Goal: Task Accomplishment & Management: Complete application form

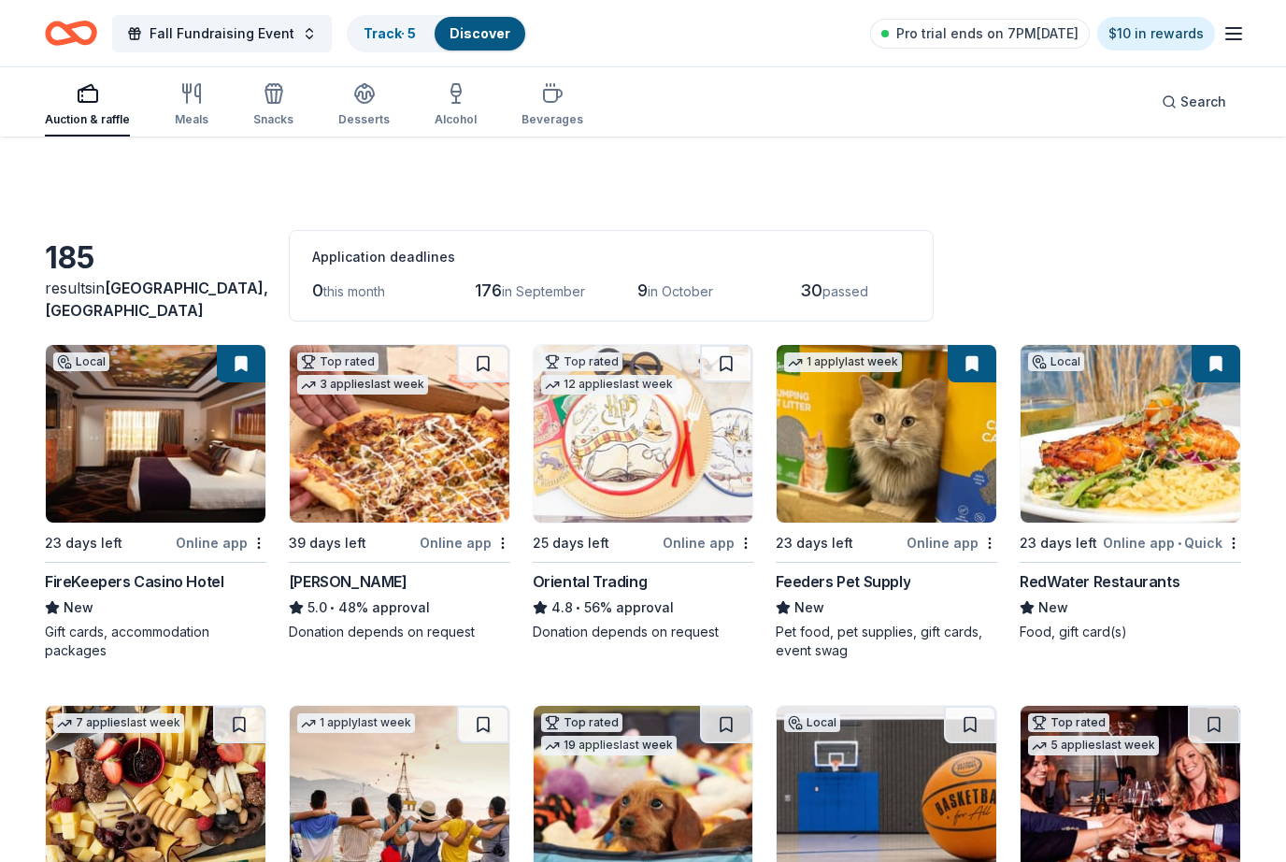
scroll to position [7462, 0]
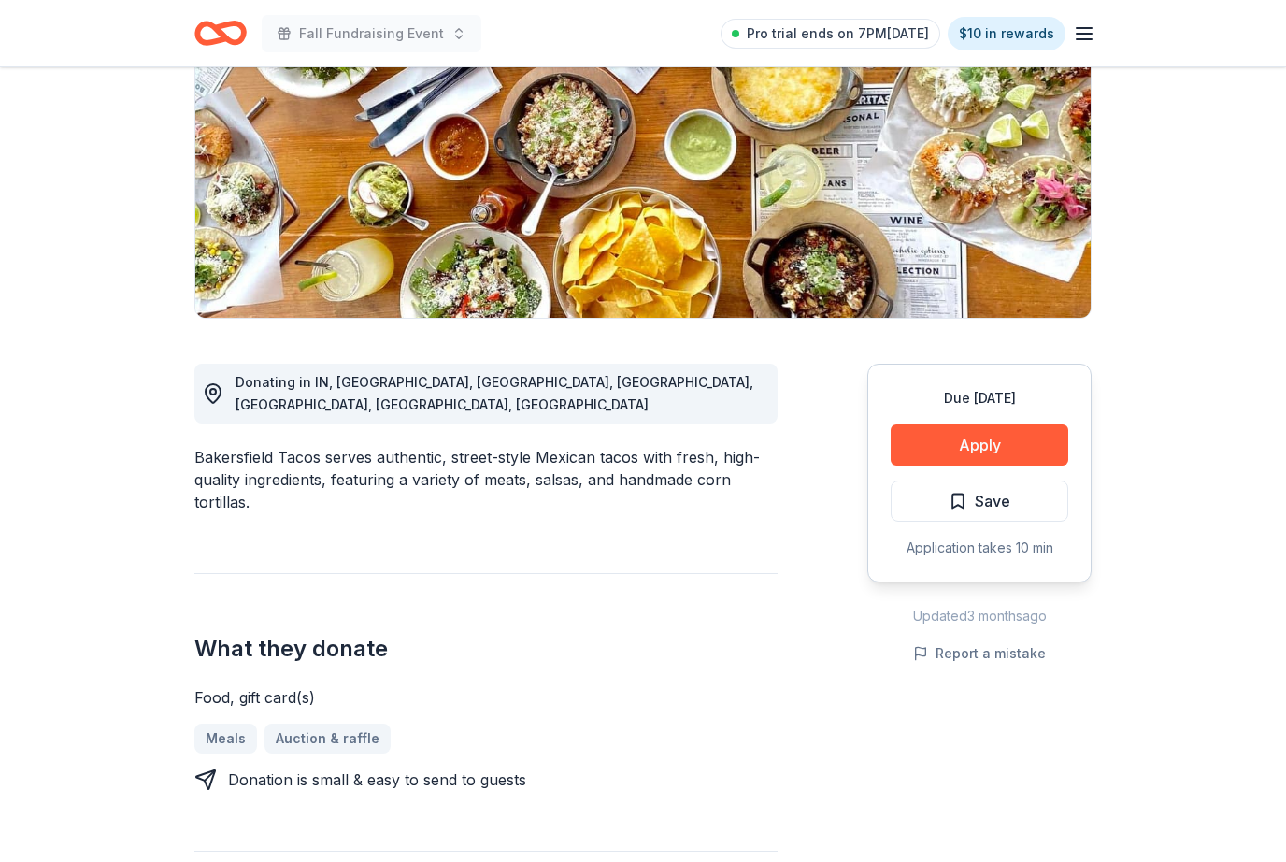
scroll to position [249, 0]
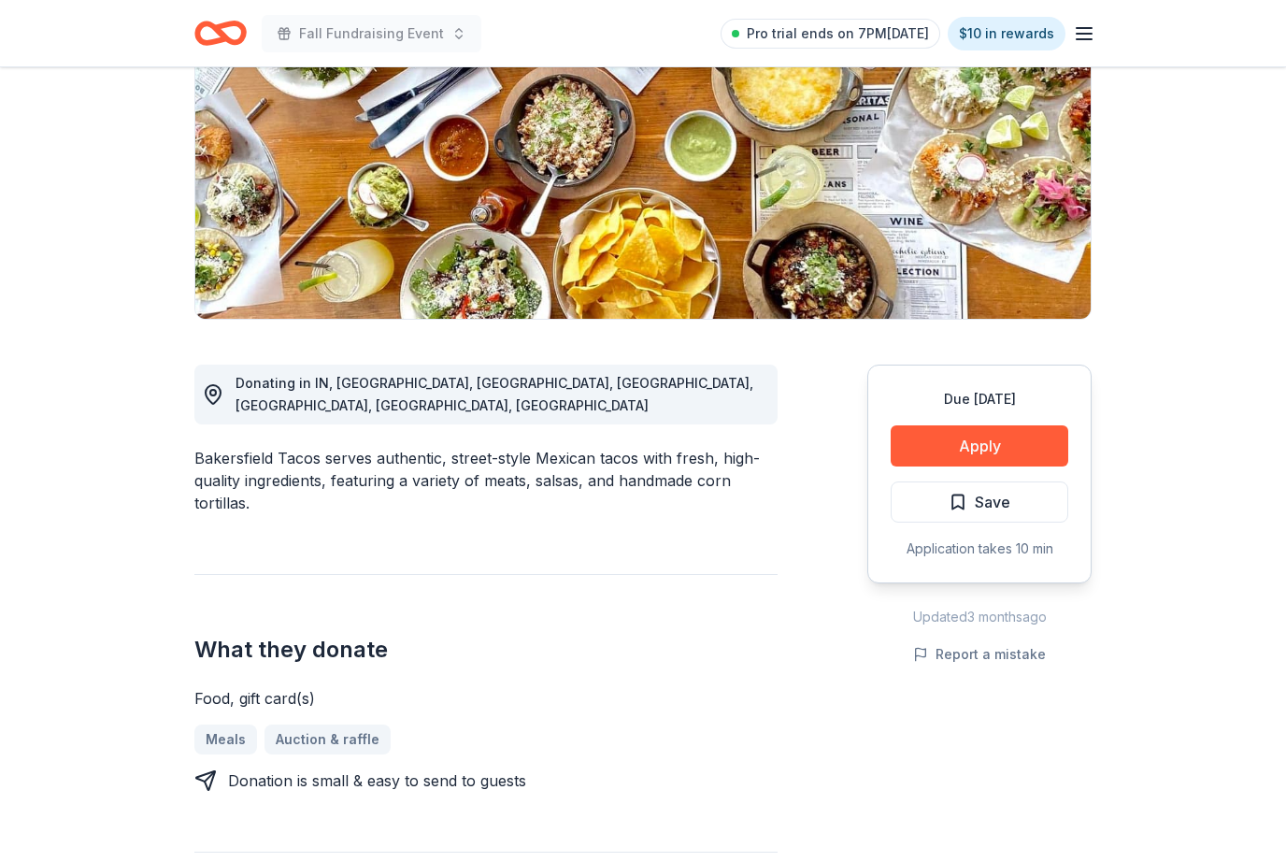
click at [999, 440] on button "Apply" at bounding box center [980, 445] width 178 height 41
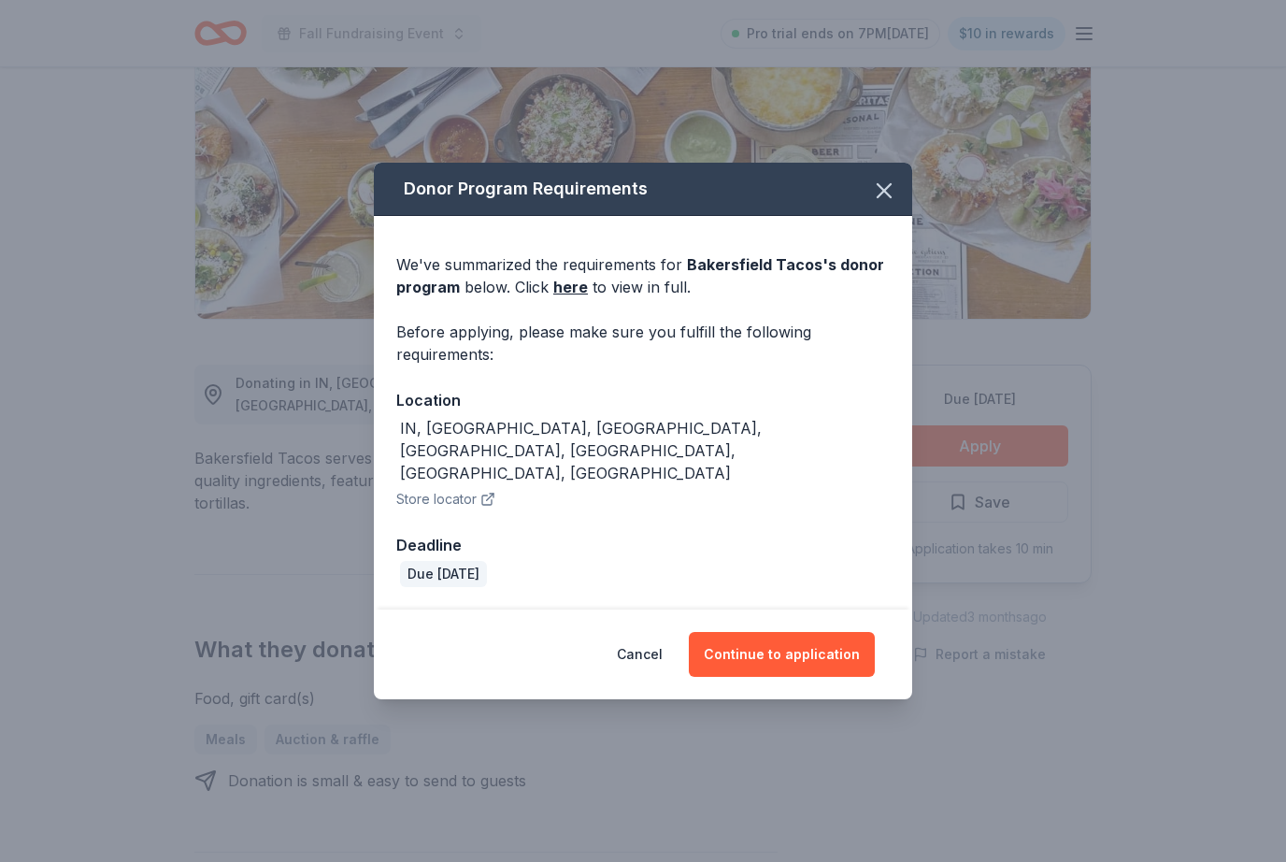
click at [783, 647] on button "Continue to application" at bounding box center [782, 654] width 186 height 45
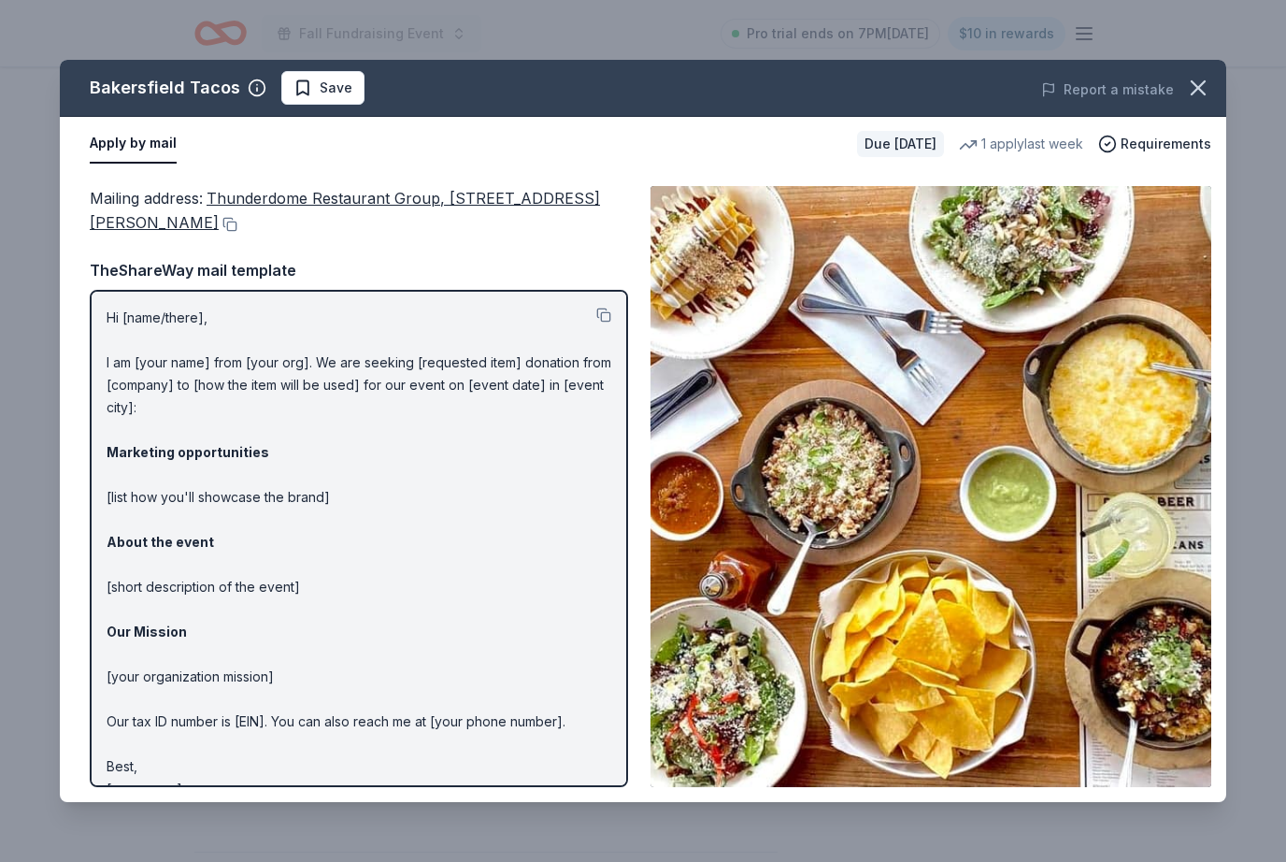
click at [1207, 82] on icon "button" at bounding box center [1198, 88] width 26 height 26
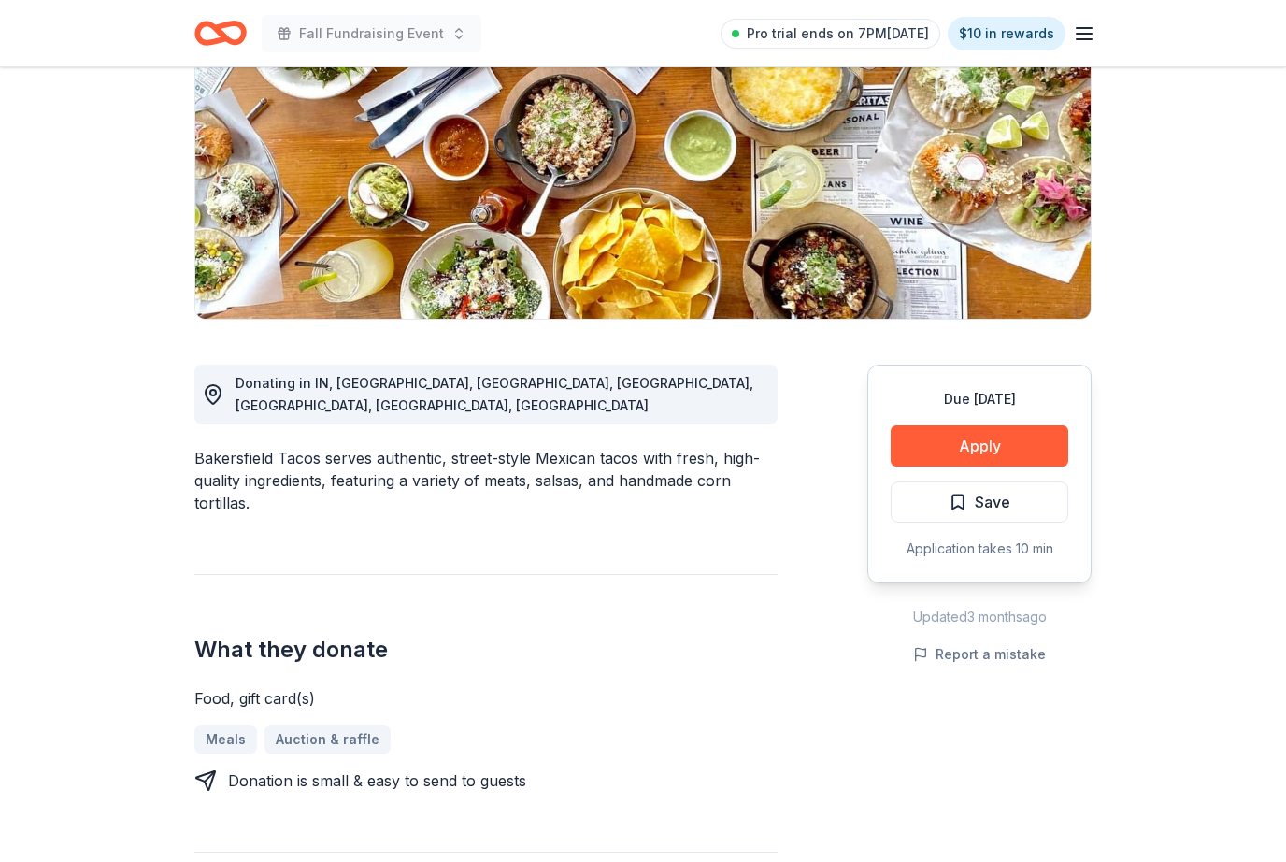
scroll to position [241, 0]
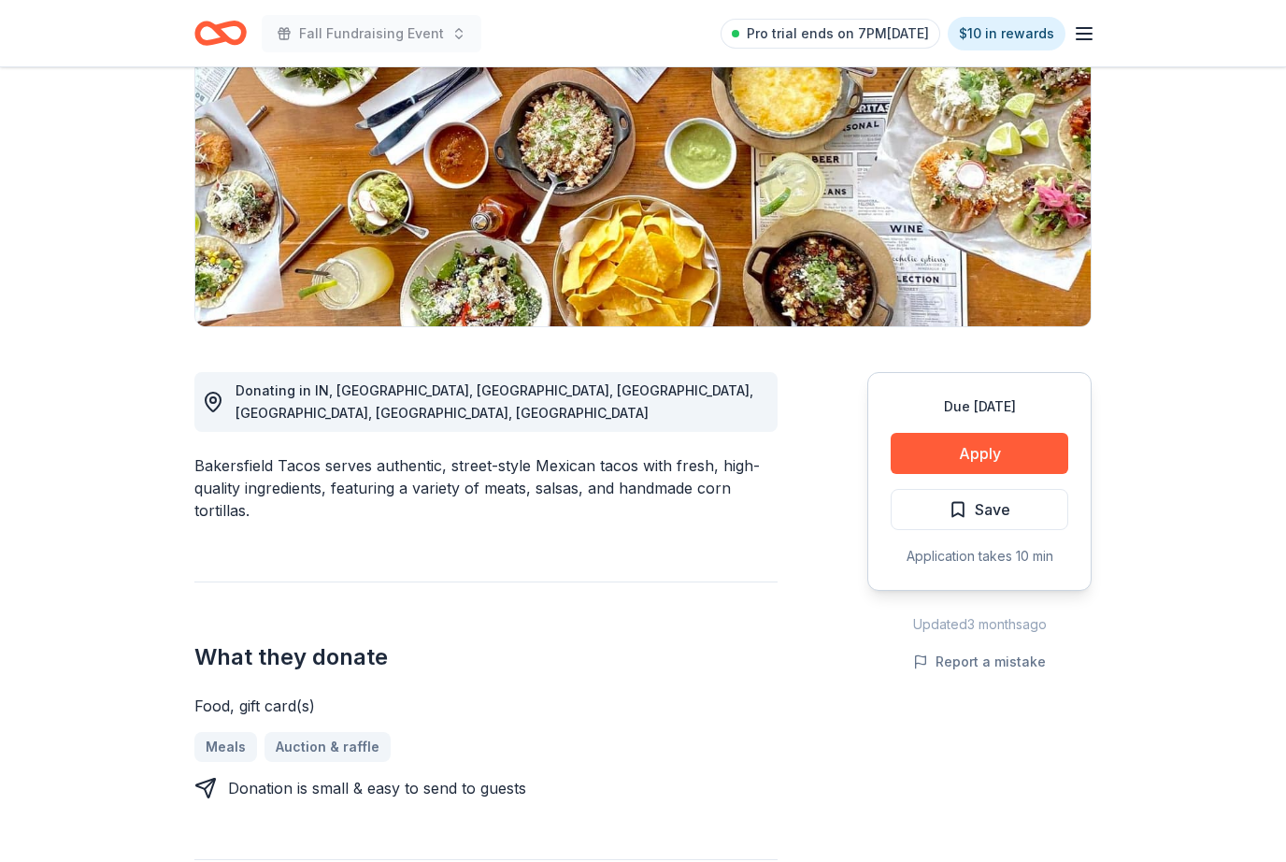
click at [970, 449] on button "Apply" at bounding box center [980, 453] width 178 height 41
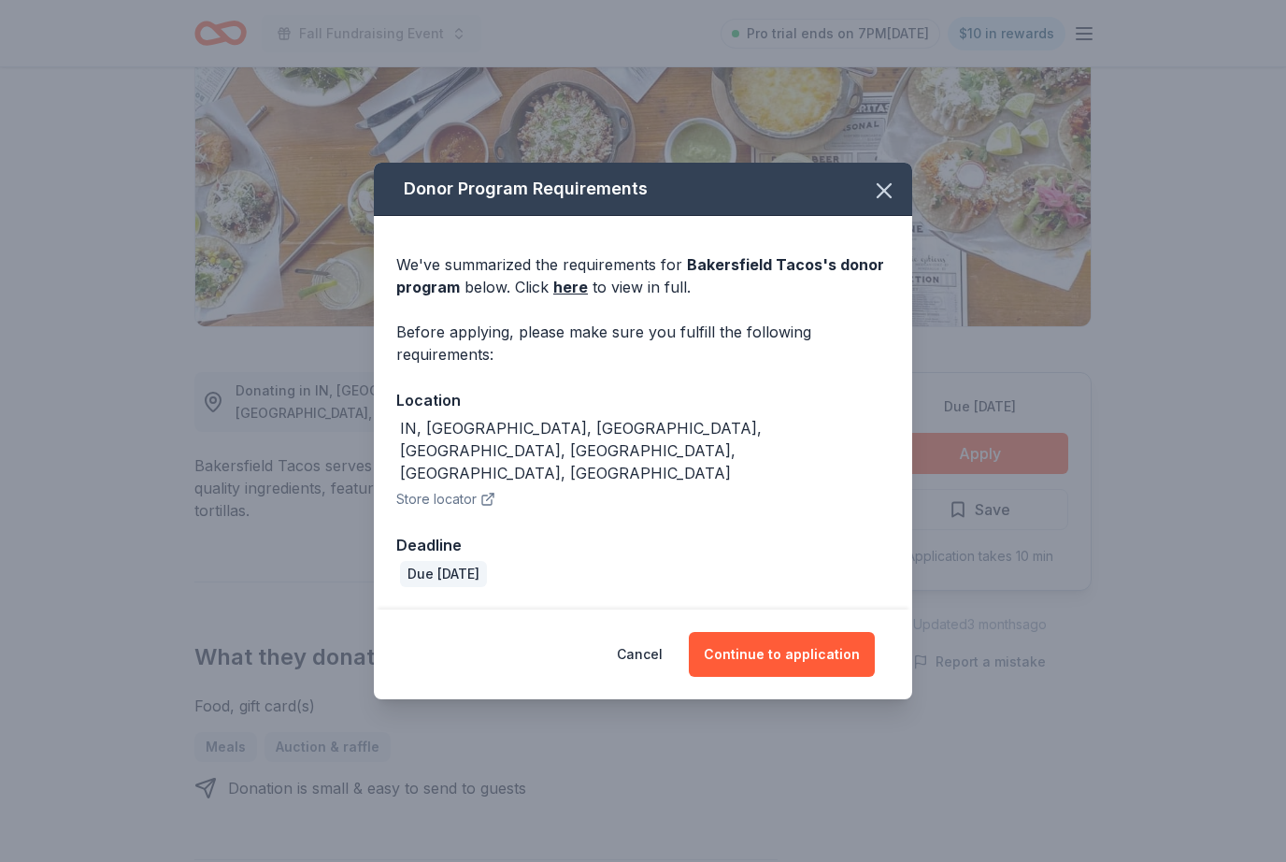
click at [780, 664] on button "Continue to application" at bounding box center [782, 654] width 186 height 45
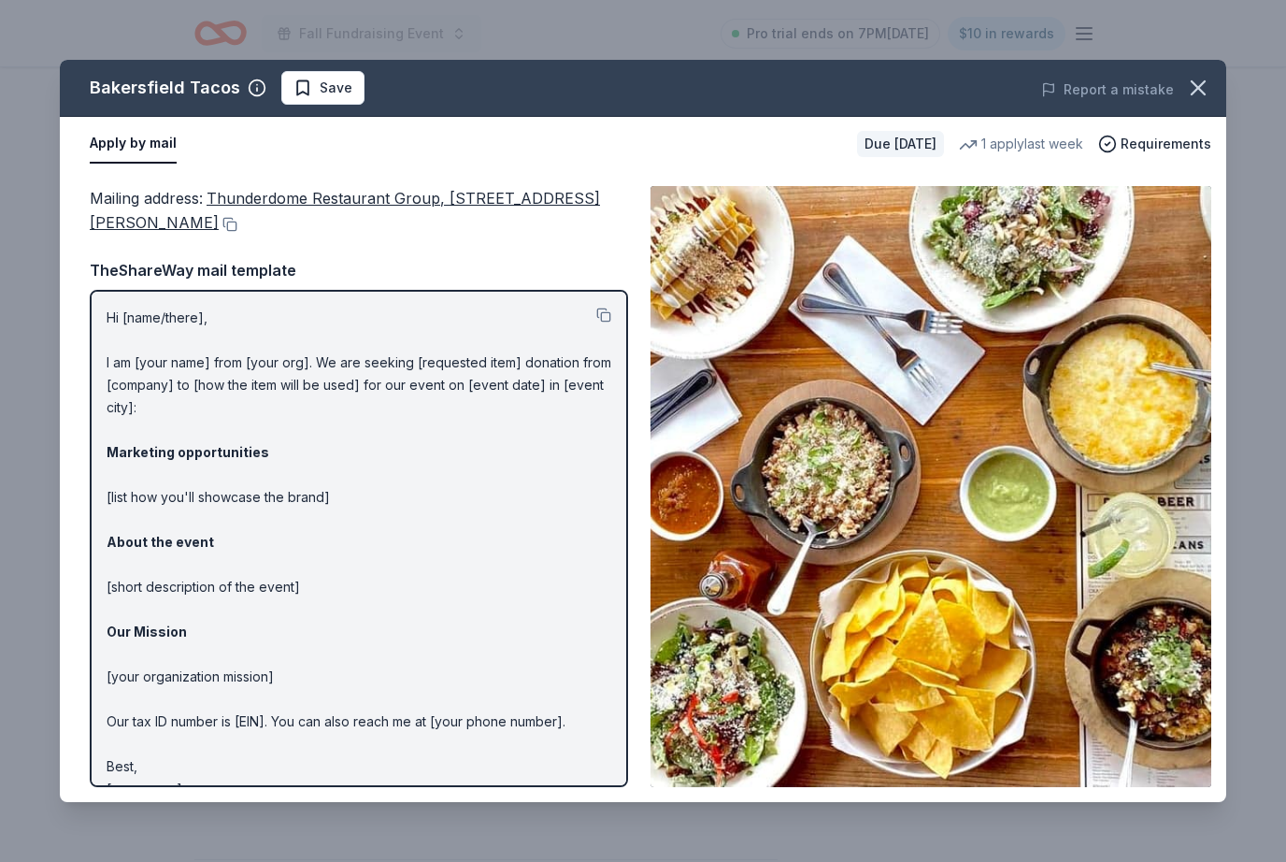
click at [1188, 93] on icon "button" at bounding box center [1198, 88] width 26 height 26
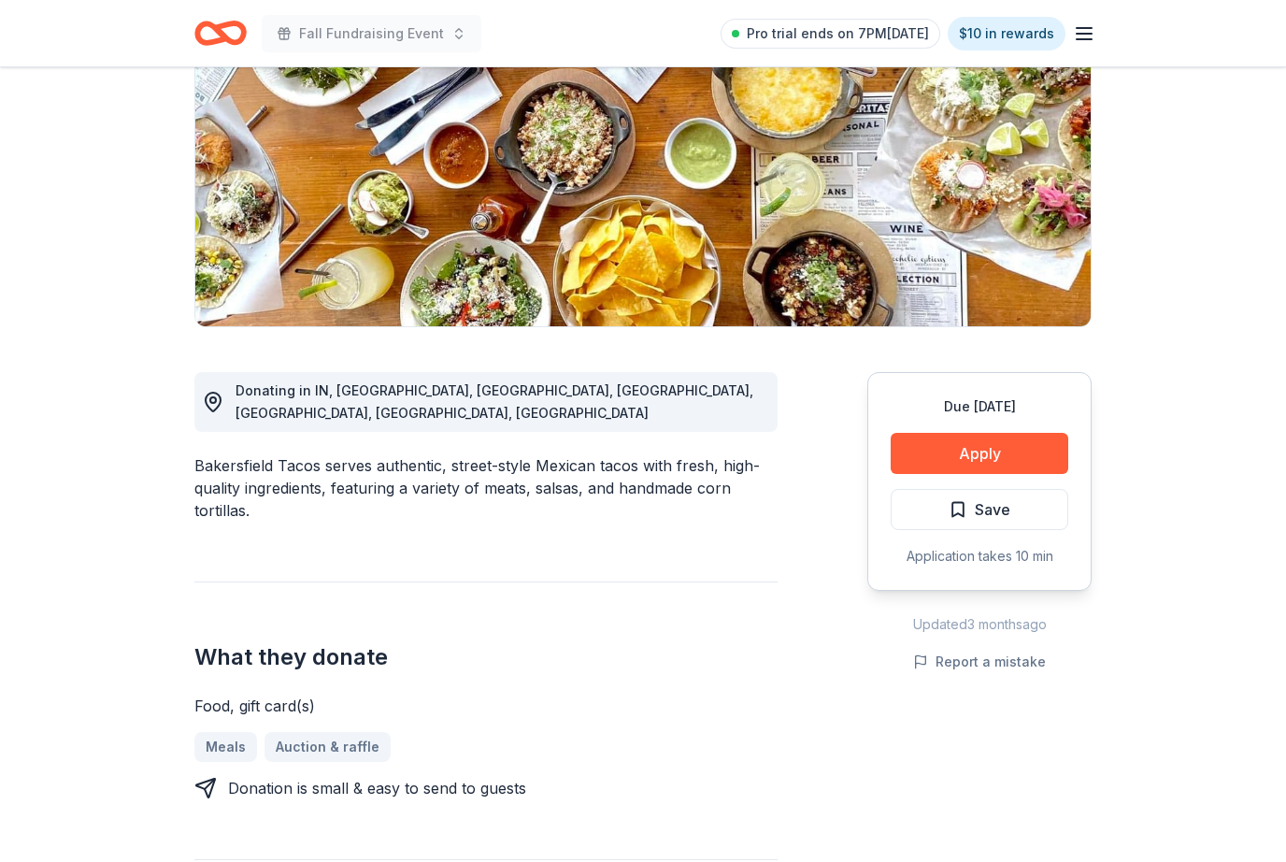
scroll to position [303, 0]
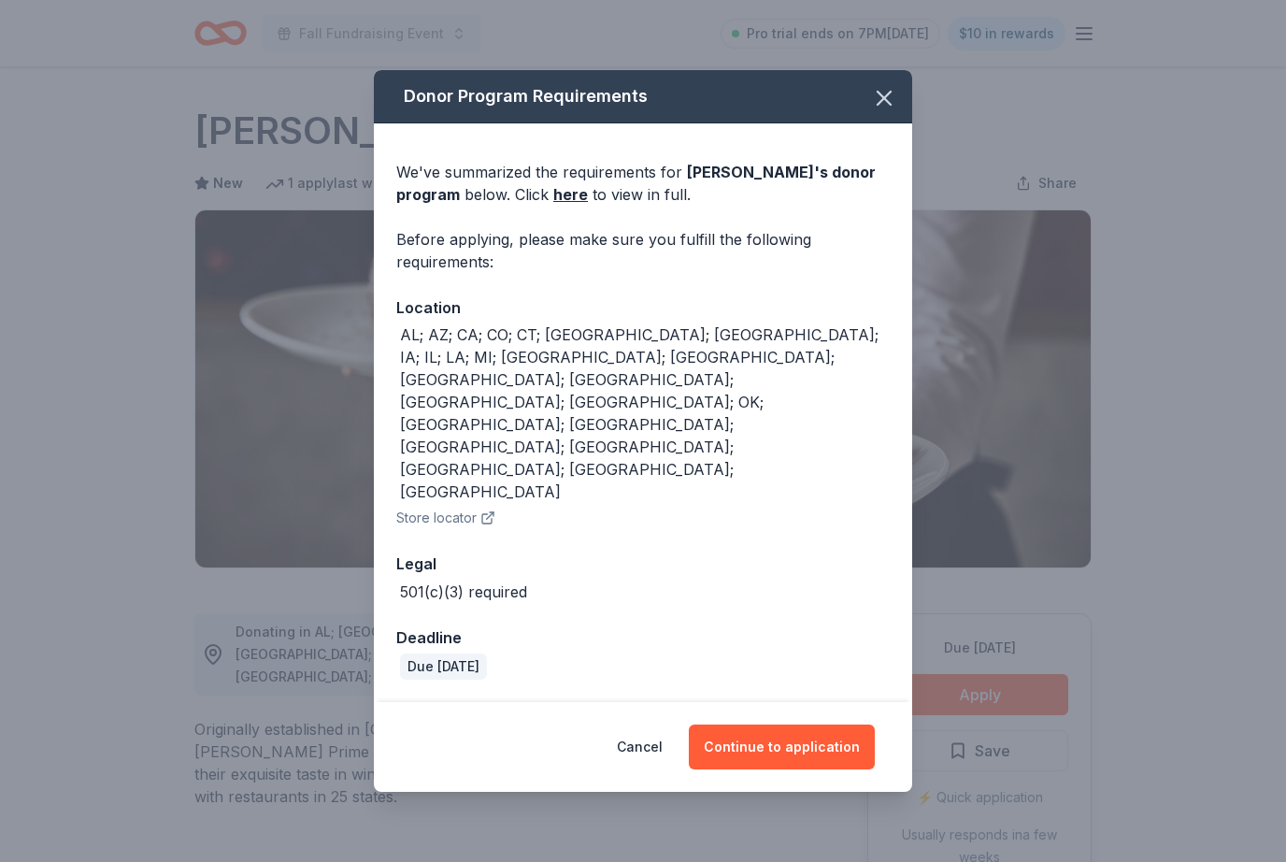
click at [825, 724] on button "Continue to application" at bounding box center [782, 746] width 186 height 45
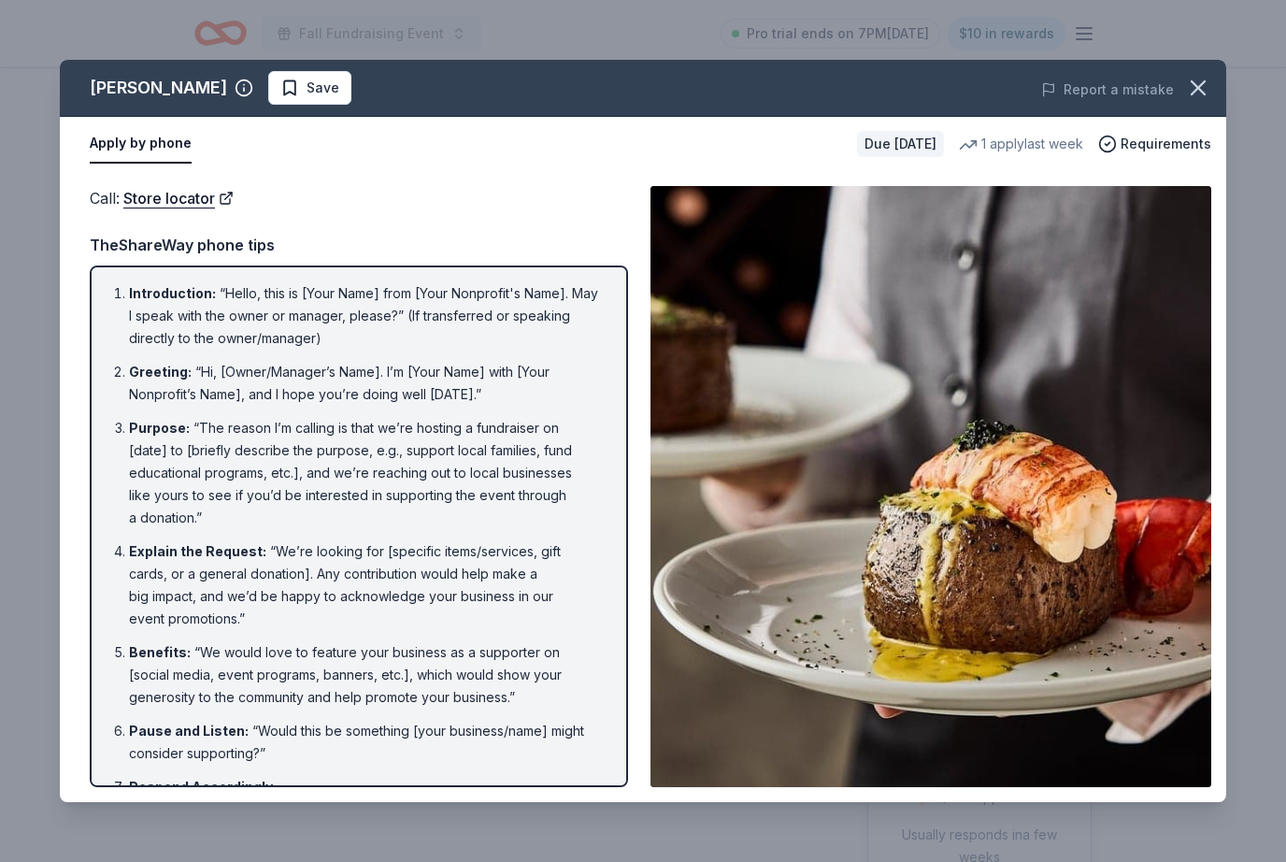
click at [1208, 93] on icon "button" at bounding box center [1198, 88] width 26 height 26
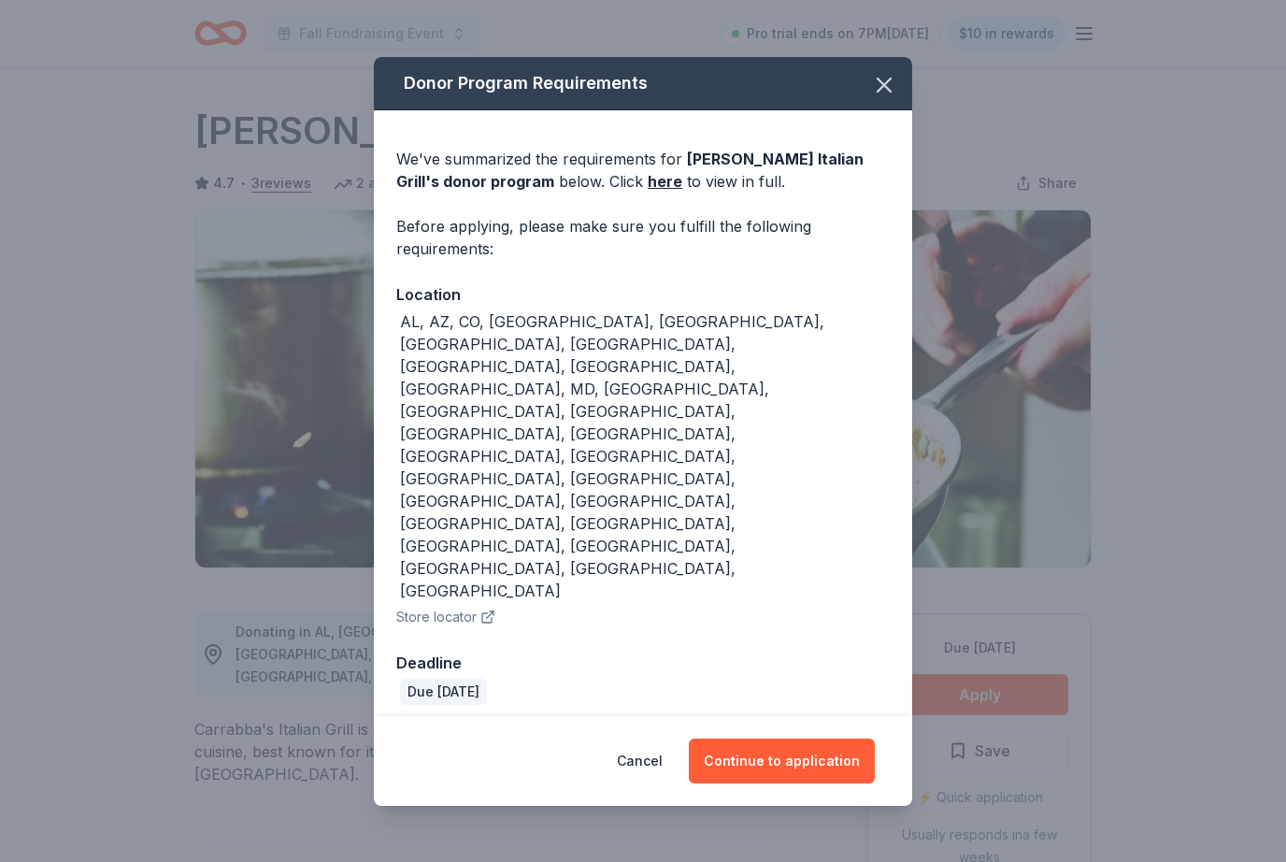
click at [786, 738] on button "Continue to application" at bounding box center [782, 760] width 186 height 45
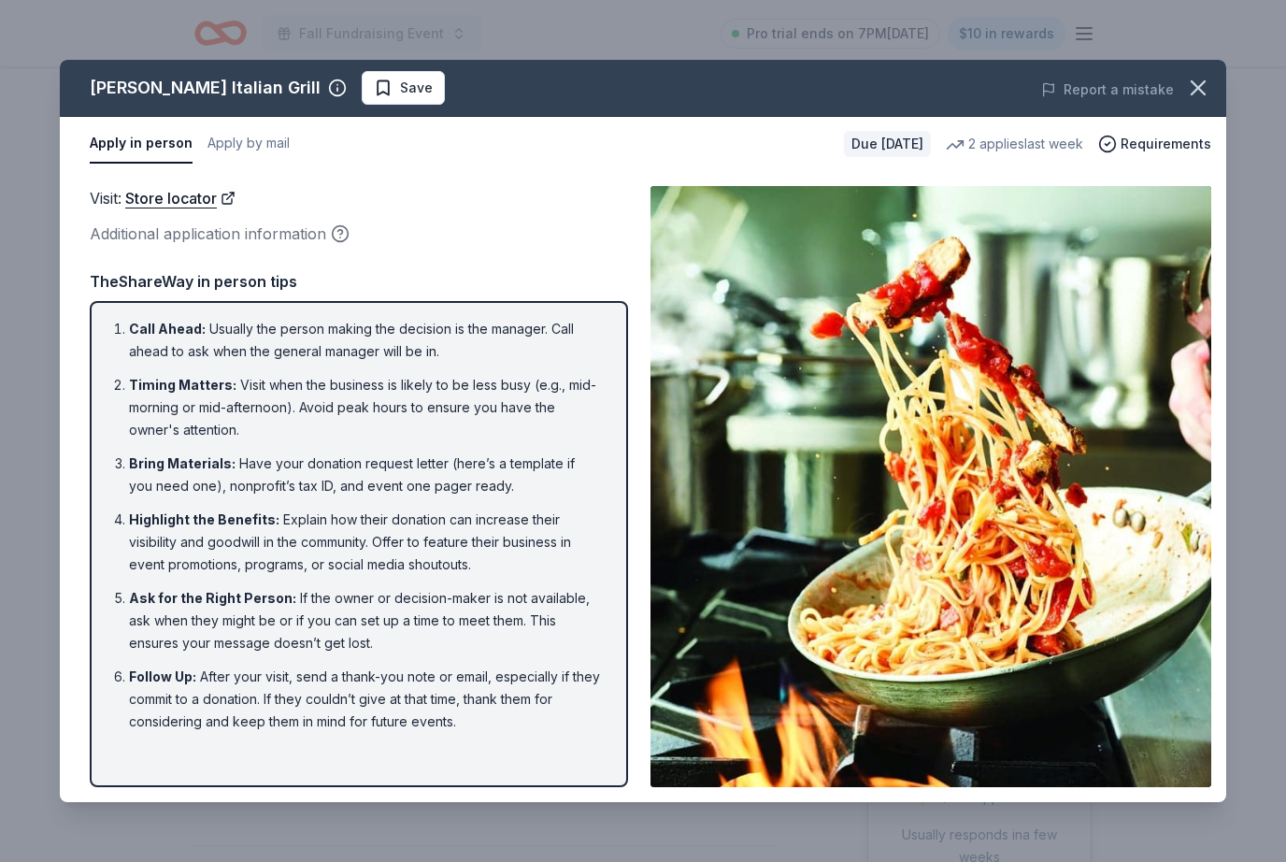
click at [1197, 94] on icon "button" at bounding box center [1198, 88] width 26 height 26
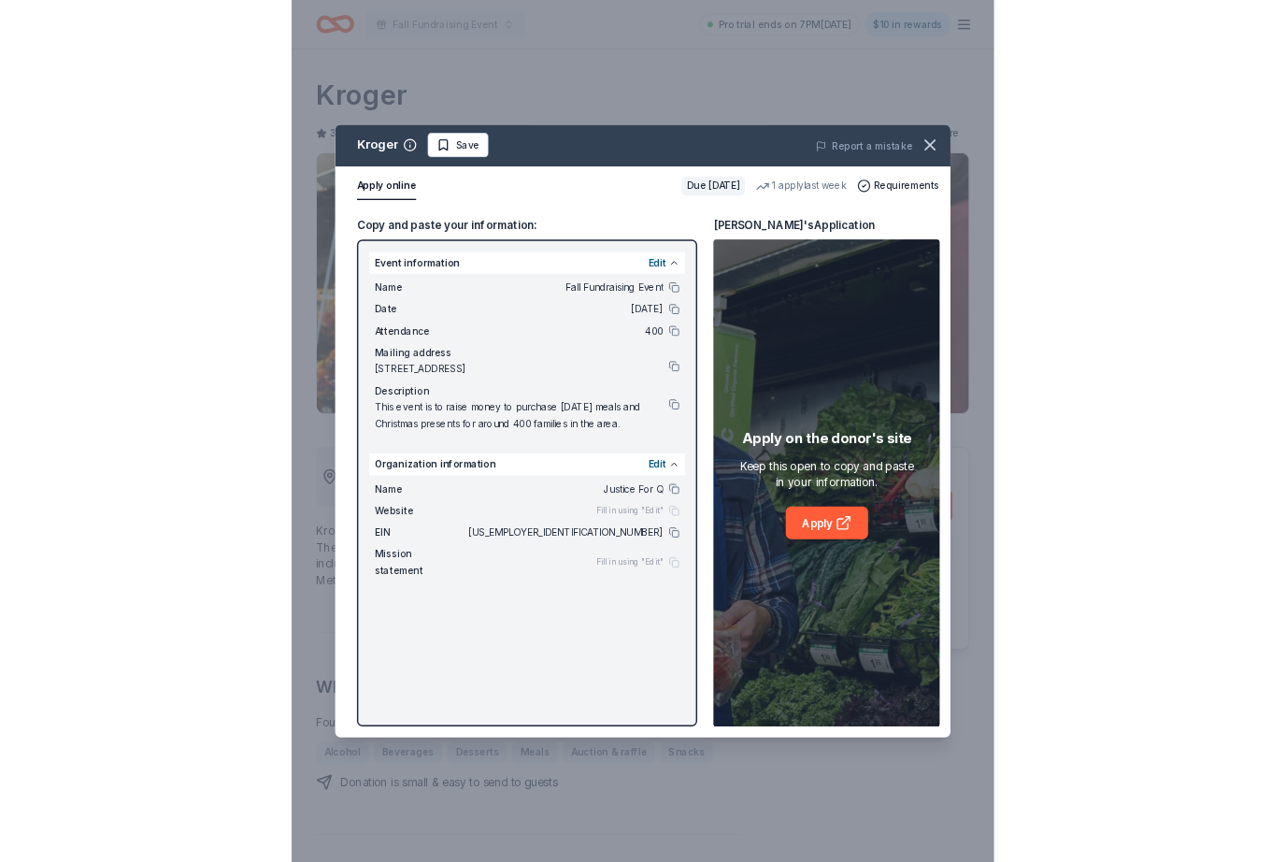
scroll to position [212, 0]
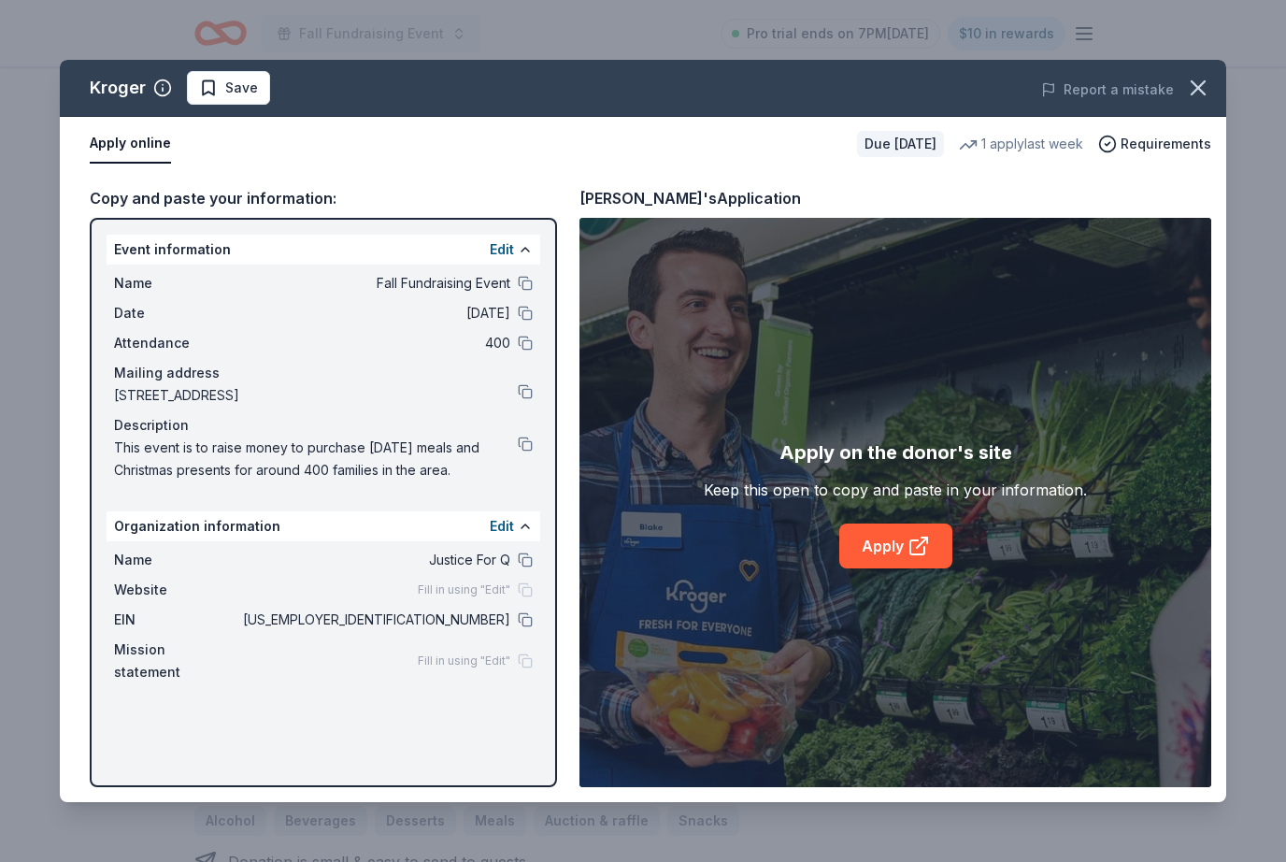
click at [893, 557] on link "Apply" at bounding box center [895, 545] width 113 height 45
